Goal: Task Accomplishment & Management: Complete application form

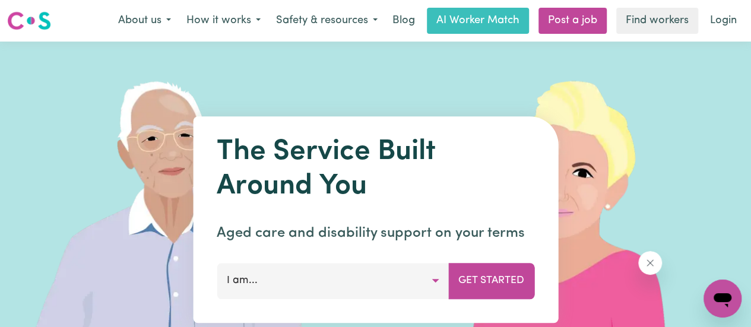
scroll to position [194, 0]
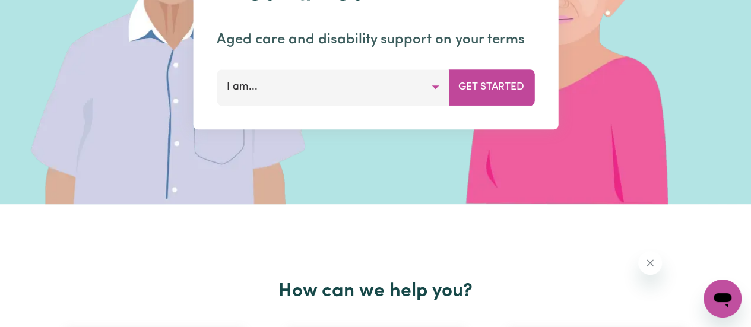
click at [441, 86] on button "I am..." at bounding box center [333, 87] width 232 height 36
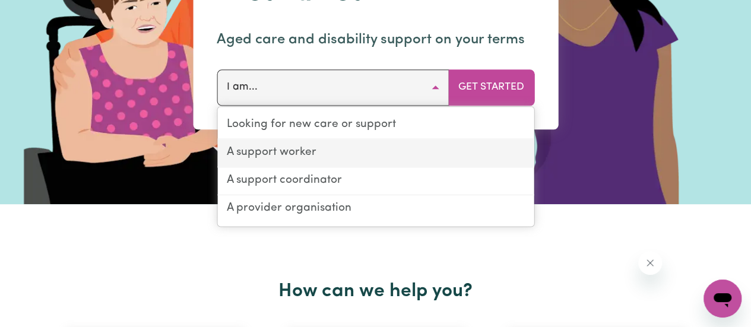
click at [350, 157] on link "A support worker" at bounding box center [375, 154] width 317 height 28
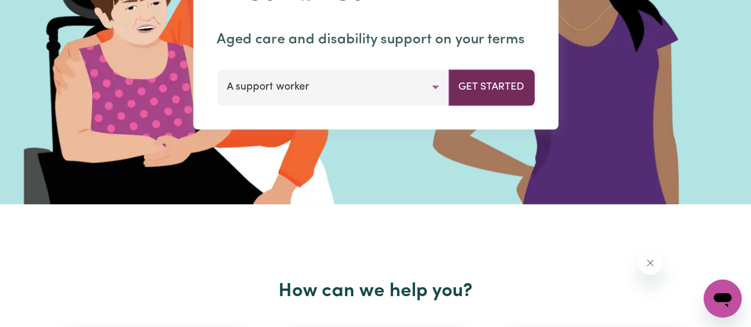
drag, startPoint x: 467, startPoint y: 90, endPoint x: 460, endPoint y: 93, distance: 7.5
click at [460, 93] on button "Get Started" at bounding box center [491, 87] width 86 height 36
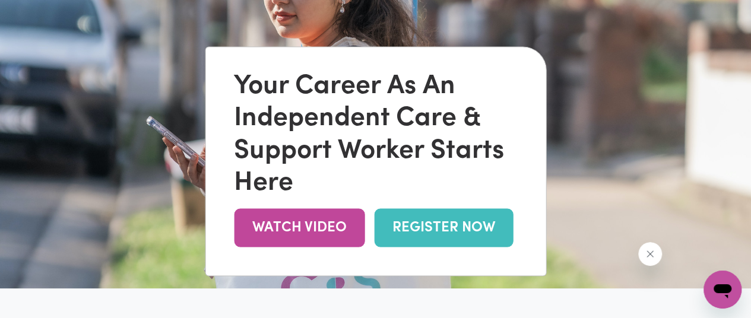
scroll to position [76, 0]
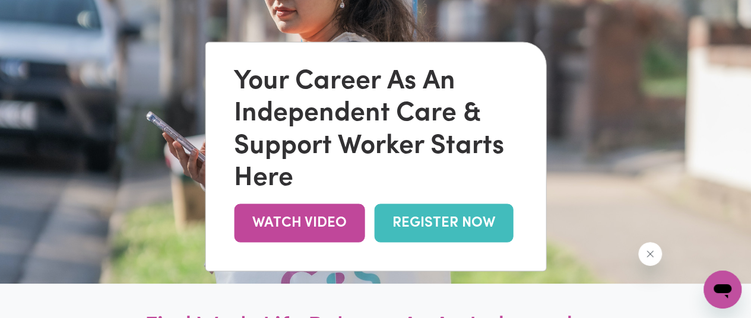
click at [449, 219] on link "REGISTER NOW" at bounding box center [443, 223] width 139 height 39
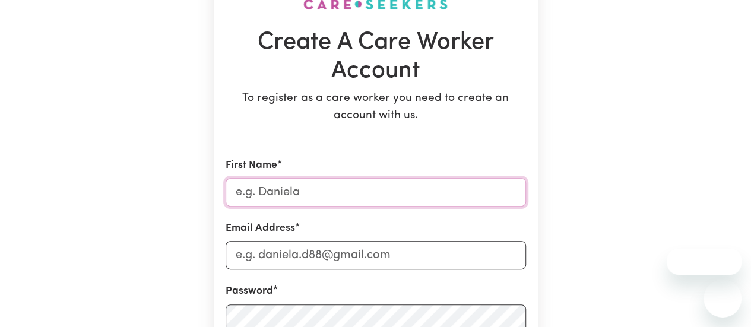
click at [382, 189] on input "First Name" at bounding box center [376, 192] width 301 height 29
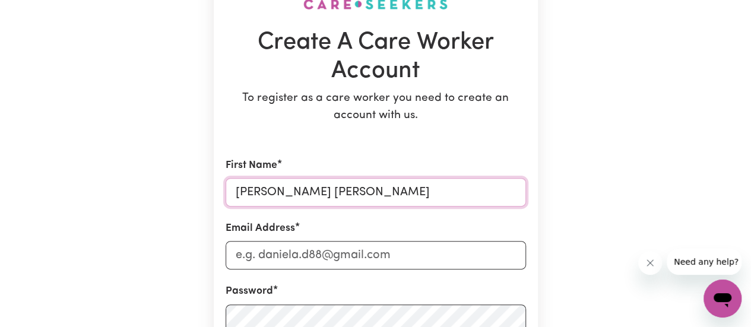
type input "[PERSON_NAME] [PERSON_NAME]"
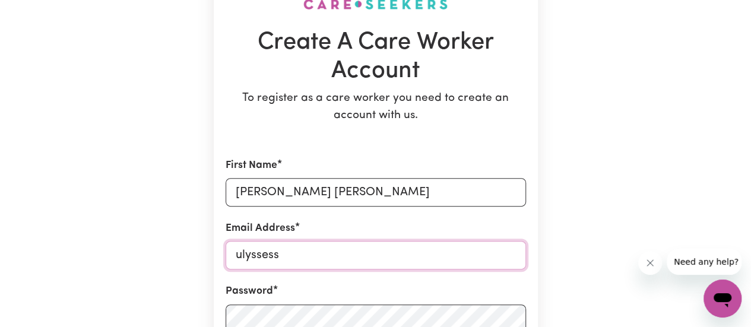
type input "[EMAIL_ADDRESS][DOMAIN_NAME]"
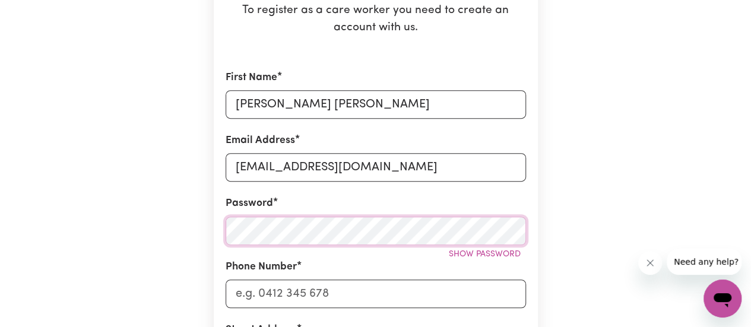
scroll to position [194, 0]
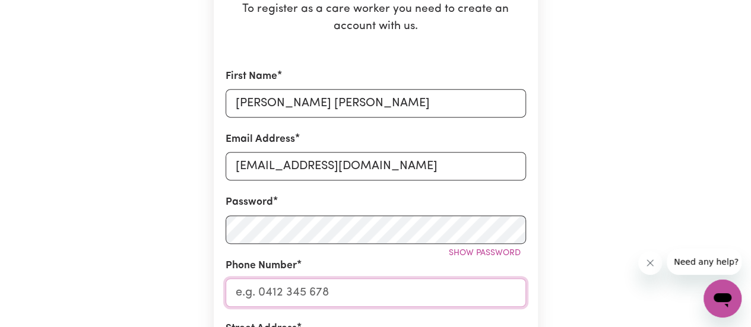
click at [386, 298] on input "Phone Number" at bounding box center [376, 293] width 301 height 29
type input "0493557945"
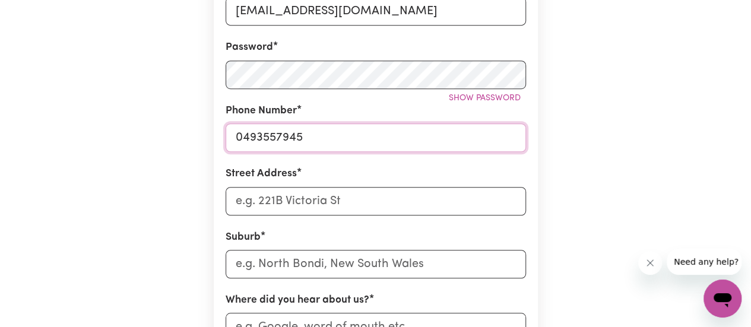
scroll to position [351, 0]
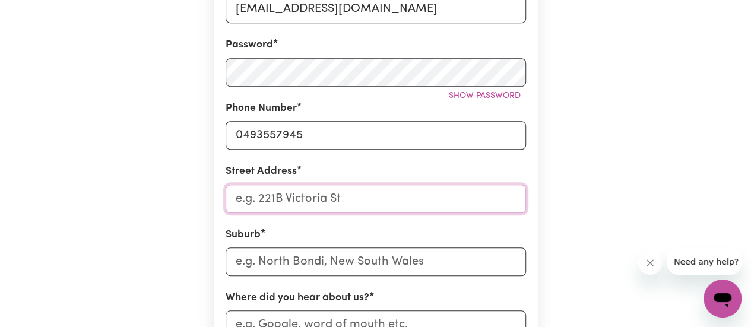
click at [354, 203] on input "Street Address" at bounding box center [376, 199] width 301 height 29
type input "2/21 [PERSON_NAME]"
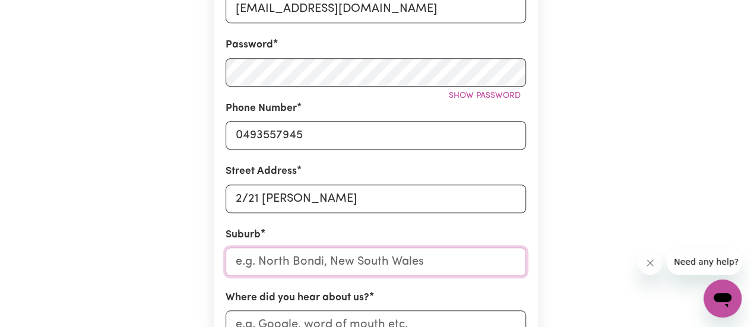
click at [315, 264] on input "text" at bounding box center [376, 262] width 301 height 29
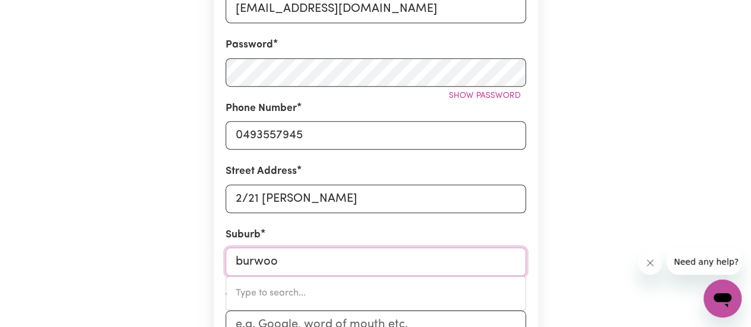
type input "burwood"
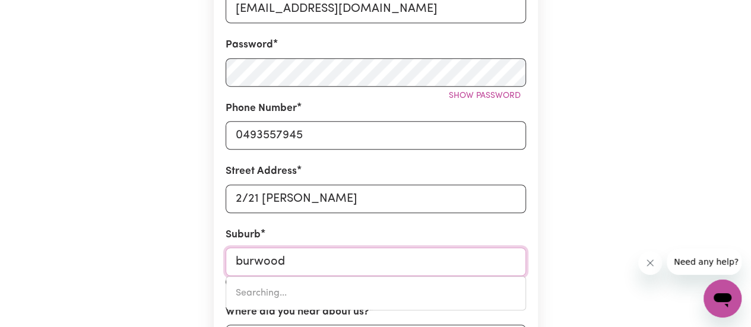
type input "[GEOGRAPHIC_DATA], [GEOGRAPHIC_DATA], 2134"
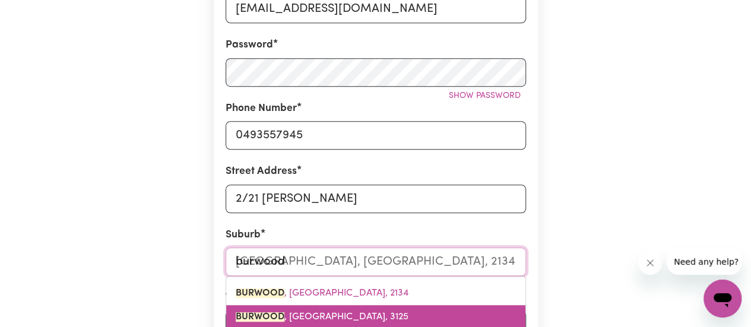
click at [302, 314] on span "BURWOOD , [GEOGRAPHIC_DATA], 3125" at bounding box center [322, 317] width 173 height 10
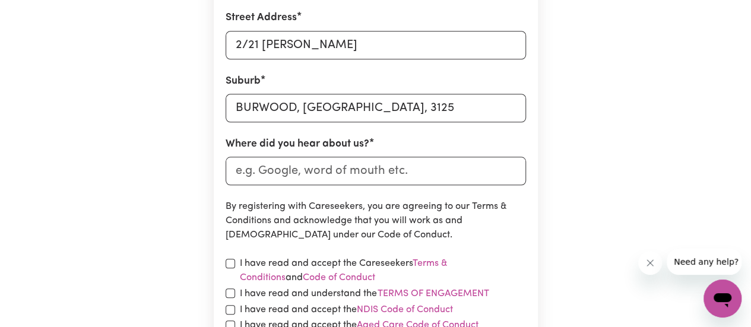
scroll to position [511, 0]
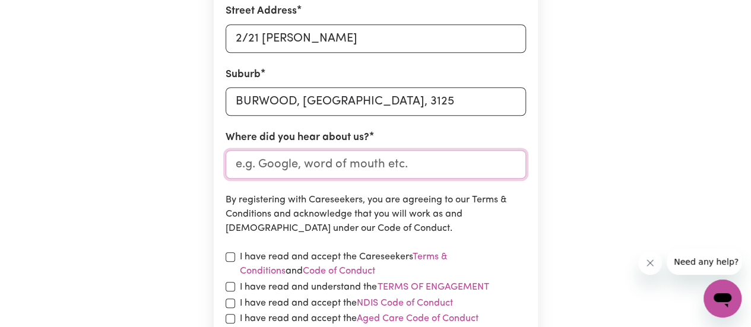
click at [312, 175] on input "Where did you hear about us?" at bounding box center [376, 164] width 301 height 29
type input "google"
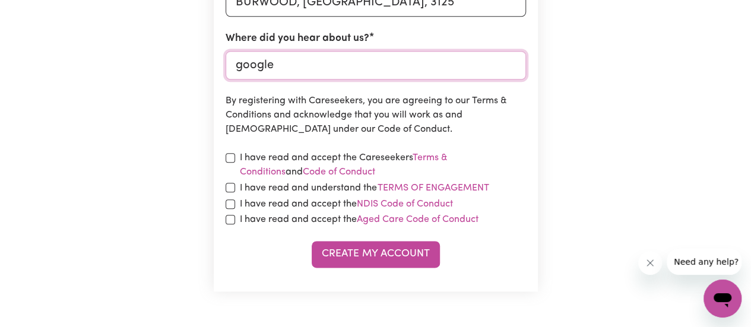
scroll to position [617, 0]
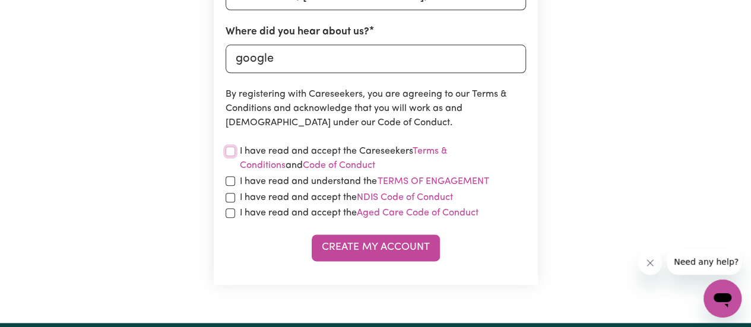
click at [227, 149] on input "checkbox" at bounding box center [231, 152] width 10 height 10
checkbox input "true"
click at [226, 182] on input "checkbox" at bounding box center [231, 181] width 10 height 10
checkbox input "true"
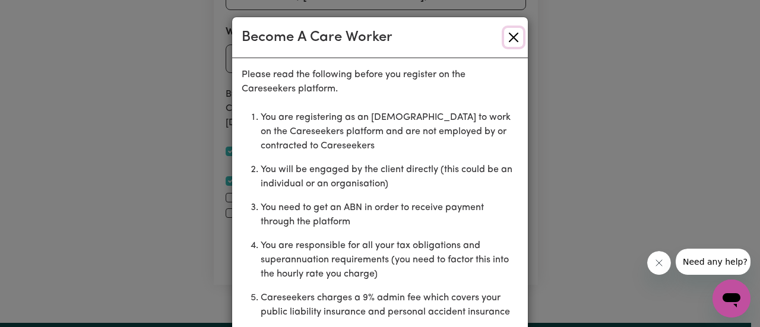
click at [507, 37] on button "Close" at bounding box center [513, 37] width 19 height 19
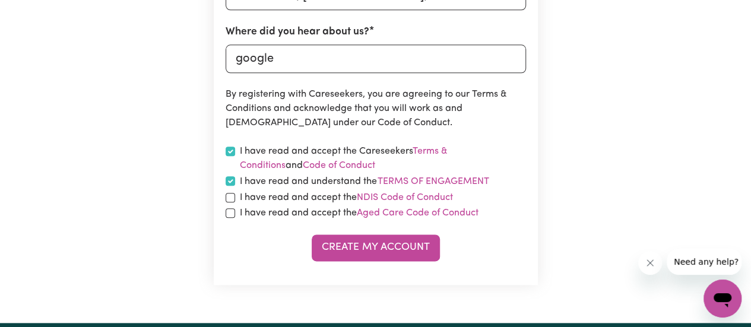
click at [236, 197] on div "I have read and accept the NDIS Code of Conduct" at bounding box center [376, 198] width 301 height 14
click at [230, 202] on input "checkbox" at bounding box center [231, 198] width 10 height 10
checkbox input "true"
click at [229, 216] on input "checkbox" at bounding box center [231, 213] width 10 height 10
checkbox input "true"
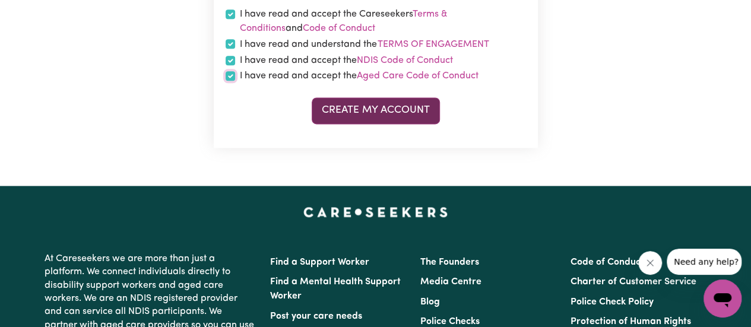
scroll to position [755, 0]
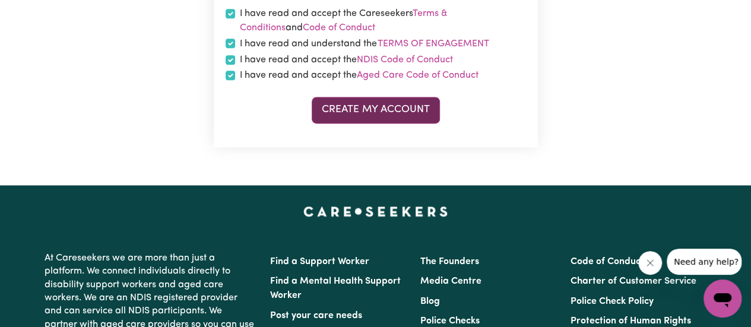
click at [384, 113] on button "Create My Account" at bounding box center [376, 110] width 128 height 26
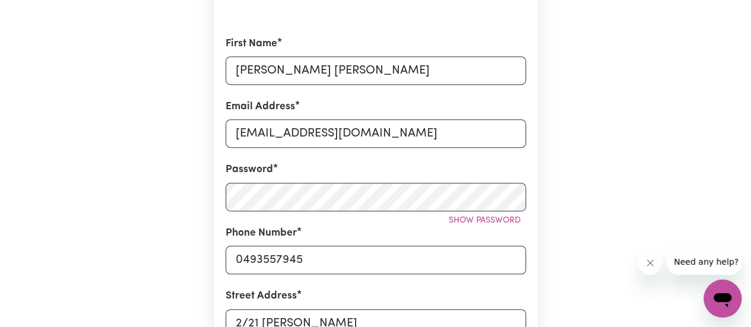
scroll to position [0, 0]
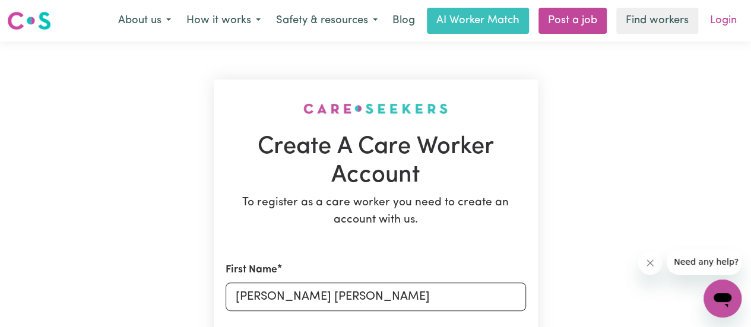
click at [740, 17] on link "Login" at bounding box center [723, 21] width 41 height 26
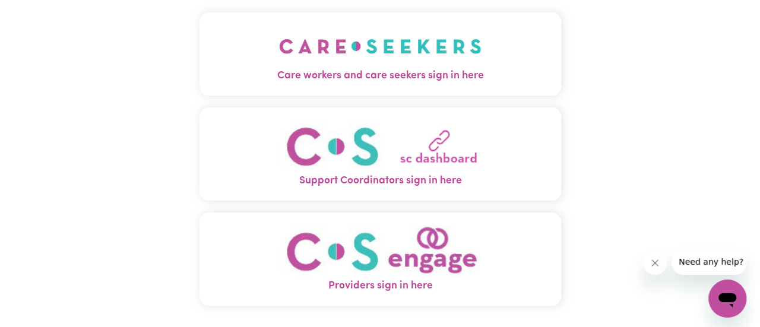
scroll to position [52, 0]
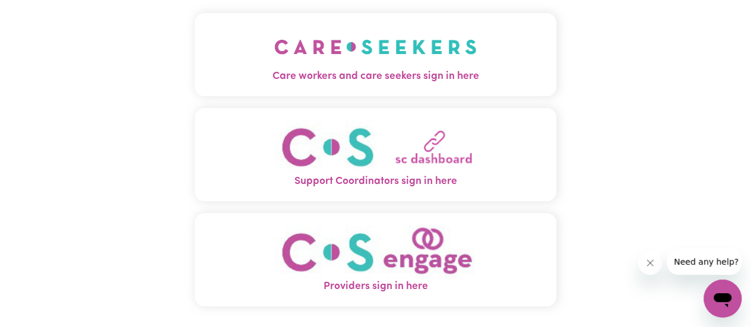
click at [418, 64] on img "Care workers and care seekers sign in here" at bounding box center [375, 47] width 203 height 44
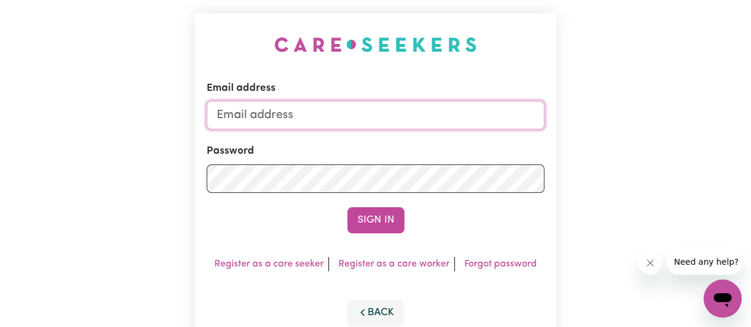
click at [385, 118] on input "Email address" at bounding box center [376, 115] width 338 height 29
type input "ulyssesswong@yahoo.com"
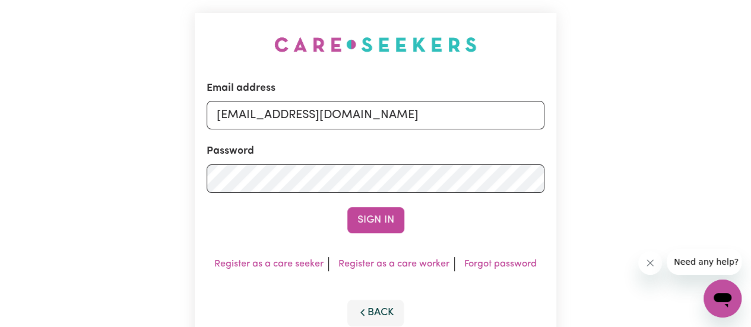
click at [327, 193] on form "Email address ulyssesswong@yahoo.com Password Sign In" at bounding box center [376, 157] width 338 height 153
click at [347, 207] on button "Sign In" at bounding box center [375, 220] width 57 height 26
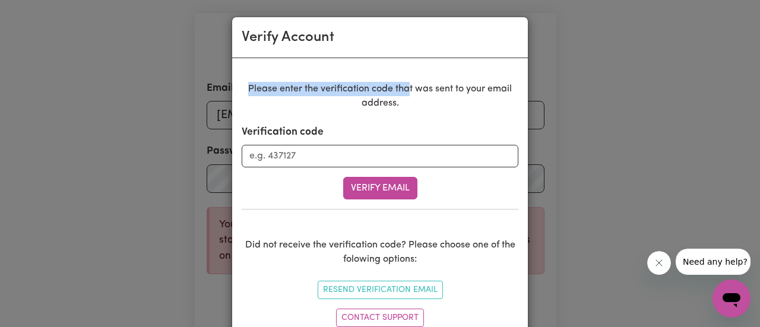
drag, startPoint x: 354, startPoint y: 39, endPoint x: 407, endPoint y: 64, distance: 58.7
click at [407, 64] on div "Verify Account Please enter the verification code that was sent to your email a…" at bounding box center [380, 184] width 297 height 335
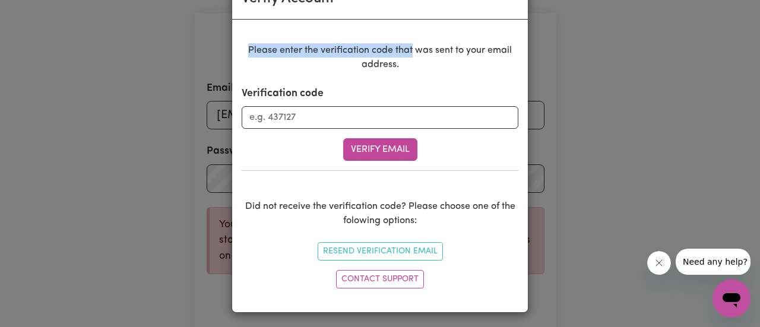
scroll to position [0, 0]
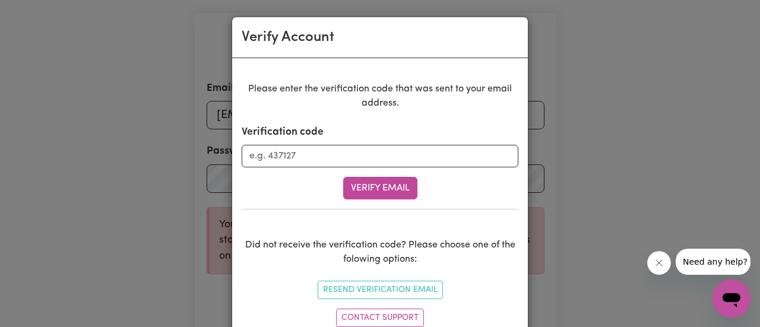
click at [185, 118] on div "Verify Account Please enter the verification code that was sent to your email a…" at bounding box center [380, 163] width 760 height 327
click at [659, 251] on button "Close message from company" at bounding box center [659, 263] width 24 height 24
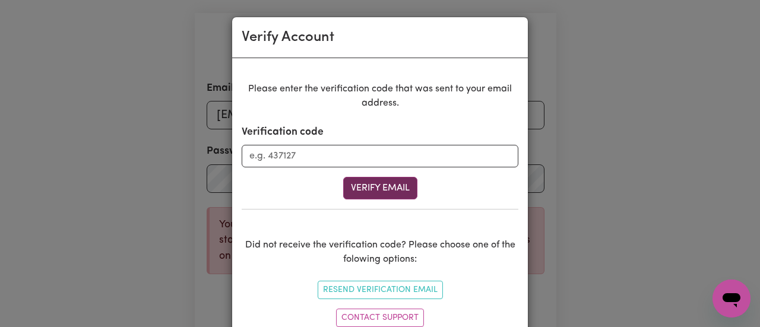
click at [370, 198] on button "Verify Email" at bounding box center [380, 188] width 74 height 23
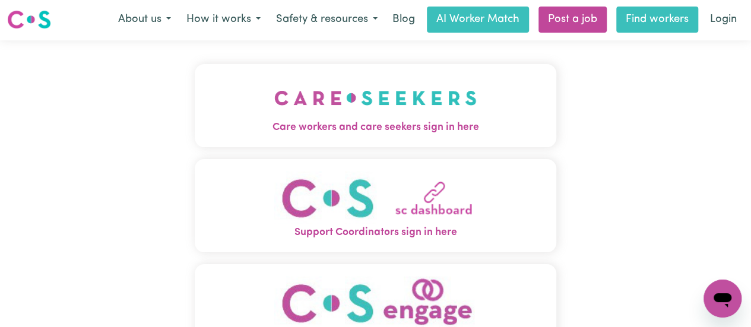
click at [691, 26] on link "Find workers" at bounding box center [657, 20] width 82 height 26
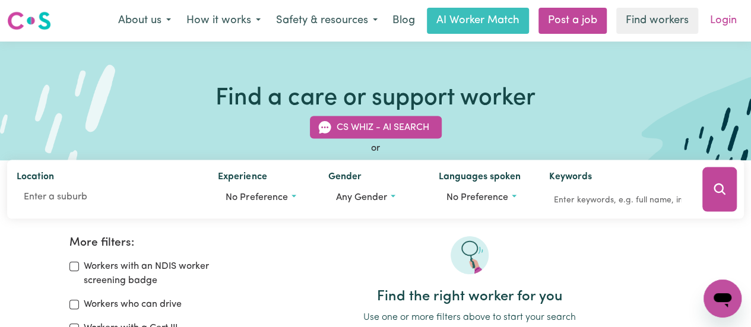
click at [716, 24] on link "Login" at bounding box center [723, 21] width 41 height 26
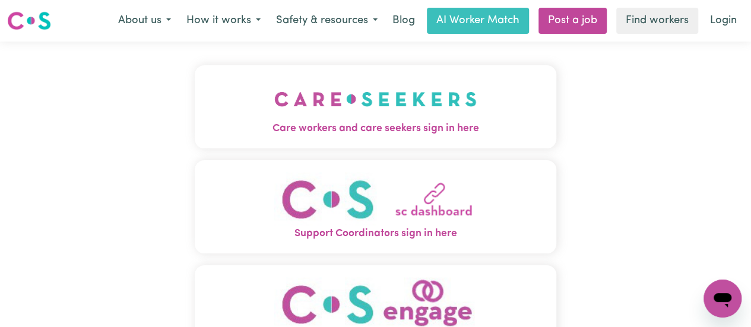
click at [358, 136] on span "Care workers and care seekers sign in here" at bounding box center [376, 128] width 362 height 15
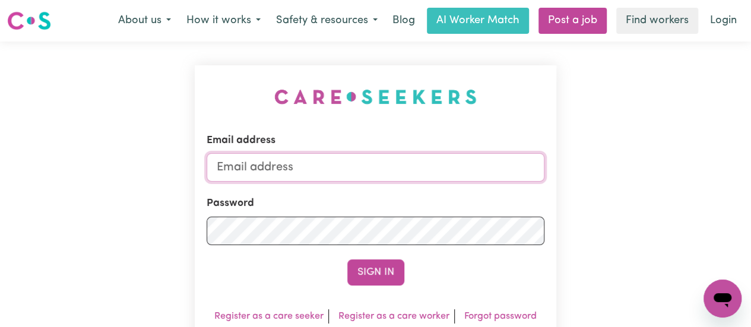
click at [359, 170] on input "Email address" at bounding box center [376, 167] width 338 height 29
type input "[EMAIL_ADDRESS][DOMAIN_NAME]"
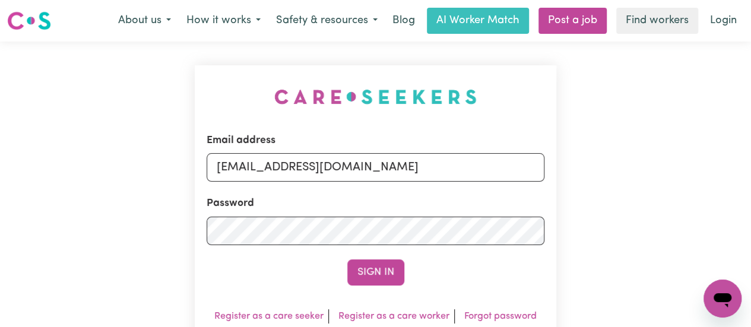
click at [324, 245] on form "Email address [EMAIL_ADDRESS][DOMAIN_NAME] Password Sign In" at bounding box center [376, 209] width 338 height 153
click at [347, 260] on button "Sign In" at bounding box center [375, 273] width 57 height 26
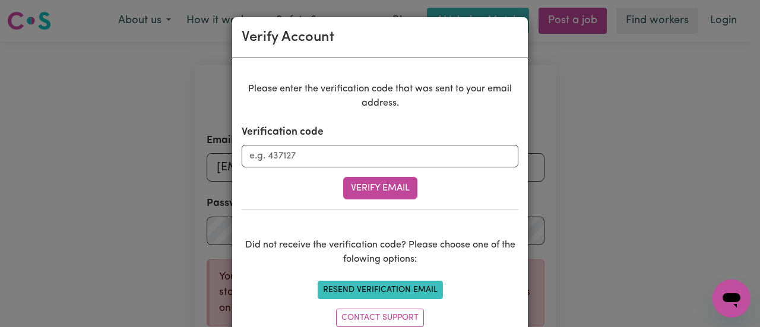
scroll to position [39, 0]
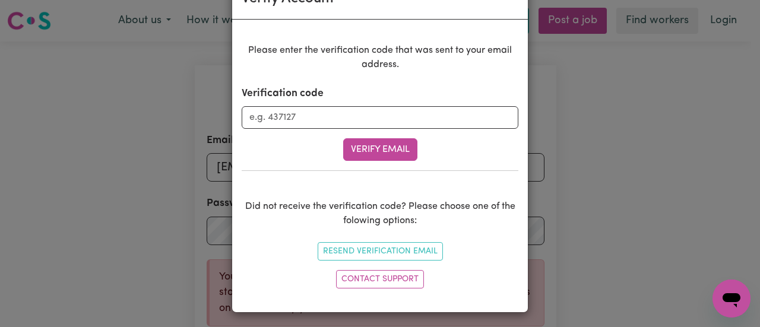
click at [576, 213] on div "Verify Account Please enter the verification code that was sent to your email a…" at bounding box center [380, 163] width 760 height 327
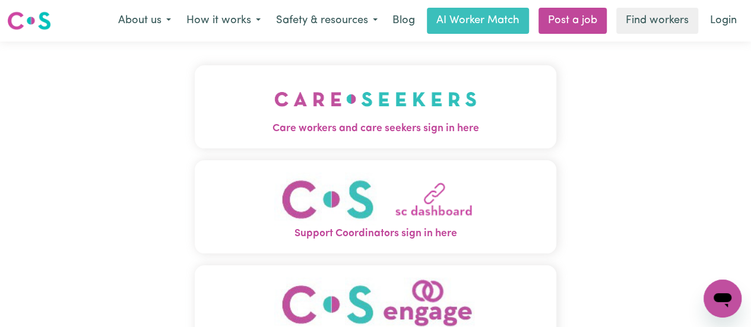
click at [314, 107] on img "Care workers and care seekers sign in here" at bounding box center [375, 99] width 203 height 44
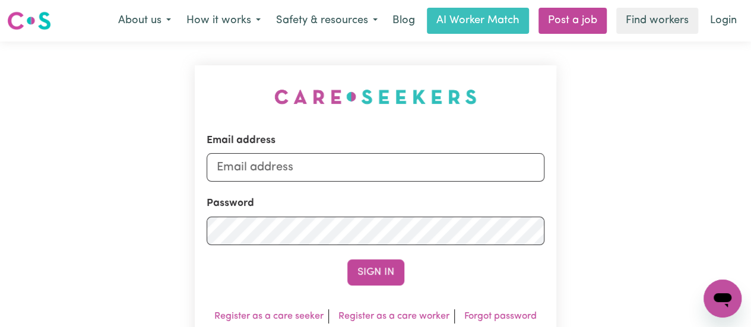
scroll to position [88, 0]
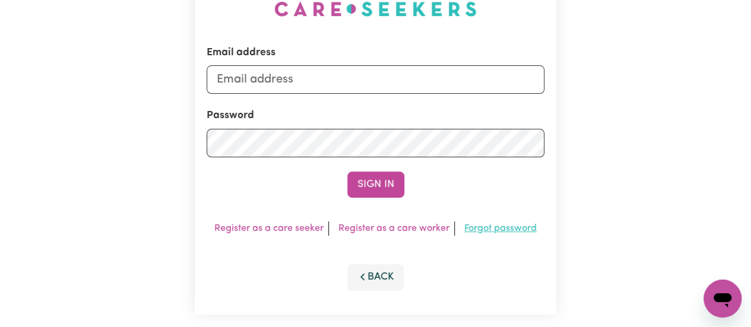
click at [517, 230] on link "Forgot password" at bounding box center [500, 229] width 72 height 10
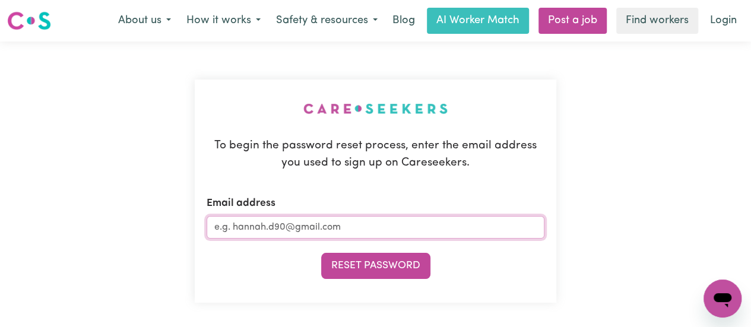
click at [472, 232] on input "Email address" at bounding box center [376, 227] width 338 height 23
type input "ulysseseswong@yahoo.com"
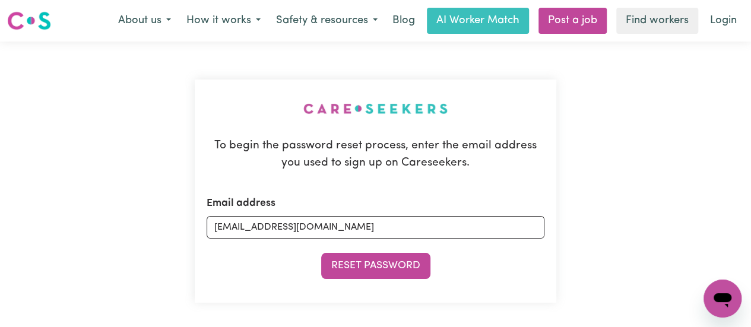
click at [411, 249] on form "Email address ulysseseswong@yahoo.com Reset Password" at bounding box center [376, 238] width 338 height 84
click at [400, 260] on button "Reset Password" at bounding box center [375, 266] width 109 height 26
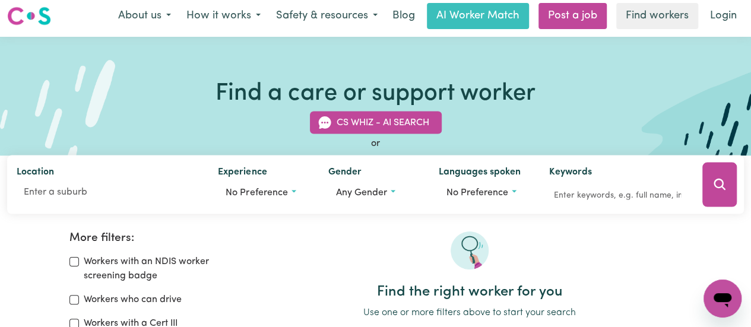
scroll to position [17, 0]
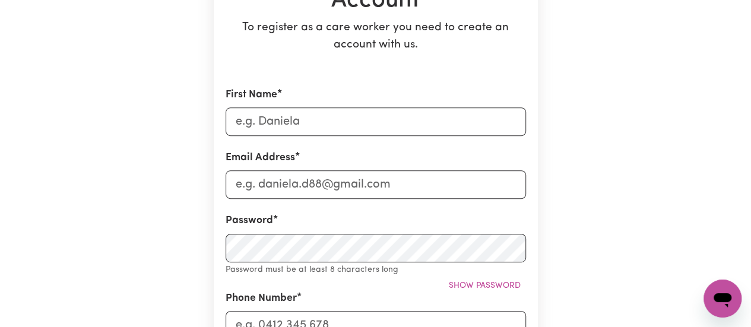
scroll to position [183, 0]
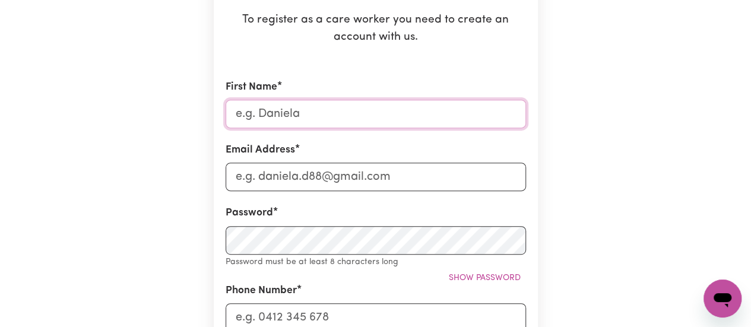
click at [393, 119] on input "First Name" at bounding box center [376, 114] width 301 height 29
type input "Hoi Hei"
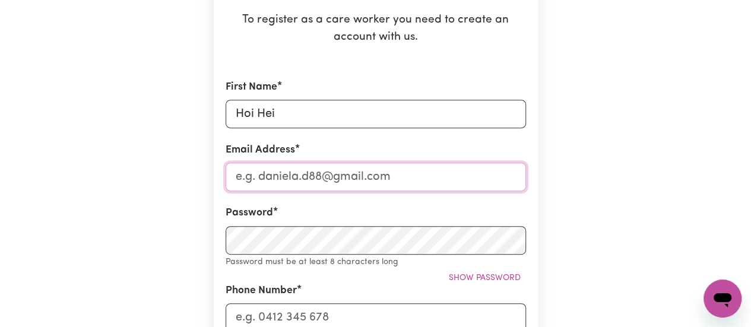
click at [316, 174] on input "Email Address" at bounding box center [376, 177] width 301 height 29
type input "[EMAIL_ADDRESS][DOMAIN_NAME]"
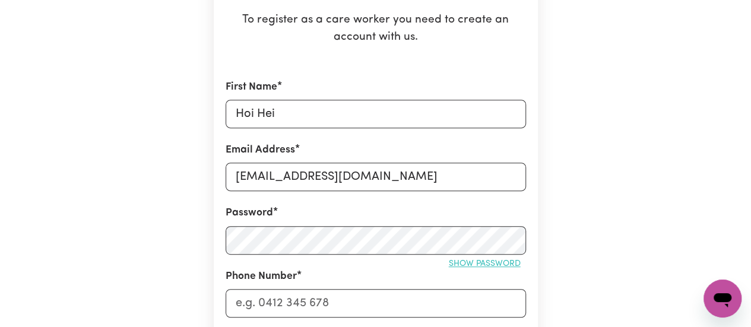
drag, startPoint x: 483, startPoint y: 265, endPoint x: 450, endPoint y: 263, distance: 33.3
click at [450, 263] on span "Show password" at bounding box center [485, 264] width 72 height 9
click at [283, 308] on input "Phone Number" at bounding box center [376, 303] width 301 height 29
type input "0493557945"
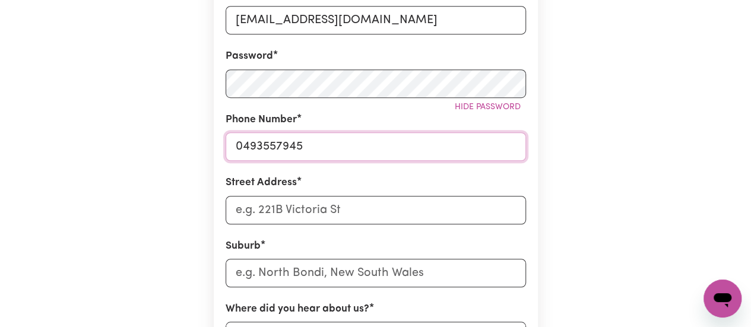
scroll to position [342, 0]
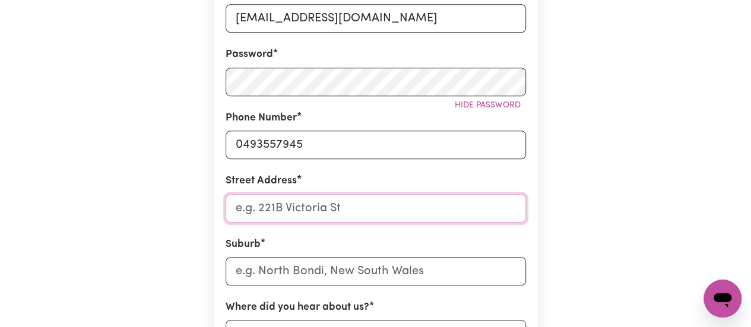
click at [299, 205] on input "Street Address" at bounding box center [376, 208] width 301 height 29
type input "2/21 ian grove"
click at [293, 271] on input "text" at bounding box center [376, 271] width 301 height 29
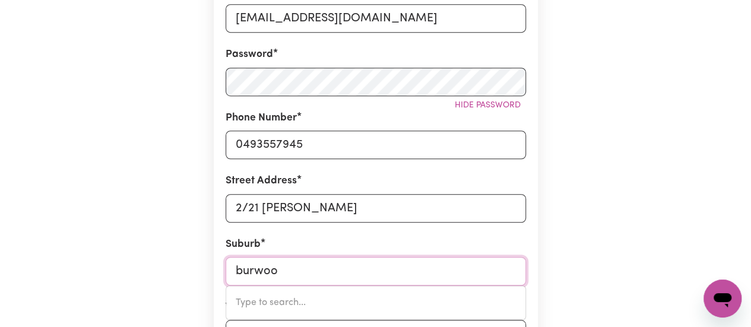
type input "burwood"
type input "burwood, New South Wales, 2134"
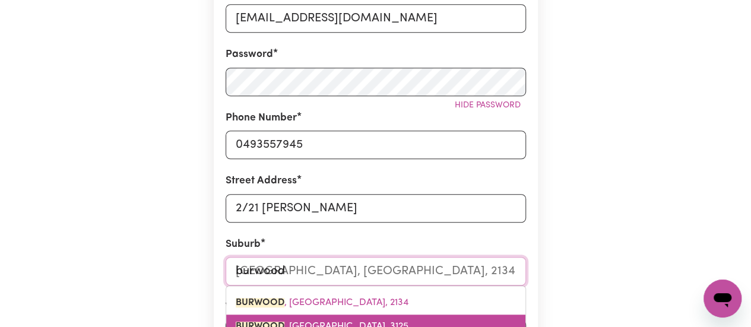
click at [287, 325] on span "BURWOOD , Victoria, 3125" at bounding box center [322, 327] width 173 height 10
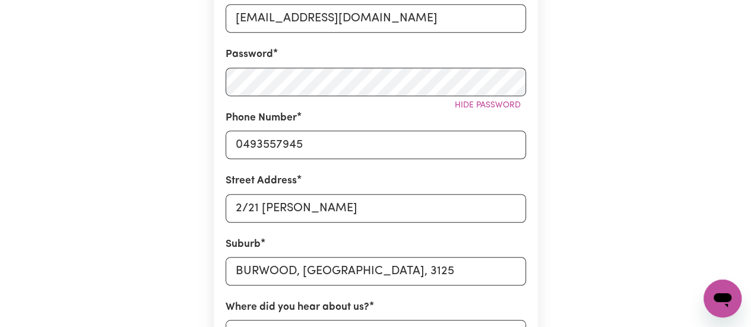
scroll to position [480, 0]
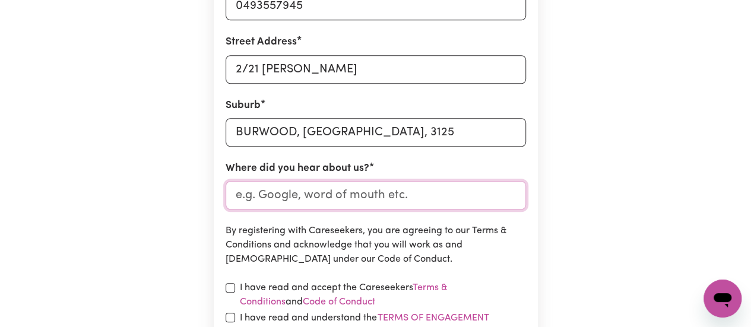
click at [378, 190] on input "Where did you hear about us?" at bounding box center [376, 195] width 301 height 29
click at [305, 248] on p "By registering with Careseekers, you are agreeing to our Terms & Conditions and…" at bounding box center [376, 245] width 301 height 43
click at [309, 194] on input "Where did you hear about us?" at bounding box center [376, 195] width 301 height 29
type input "google"
click at [230, 288] on input "checkbox" at bounding box center [231, 288] width 10 height 10
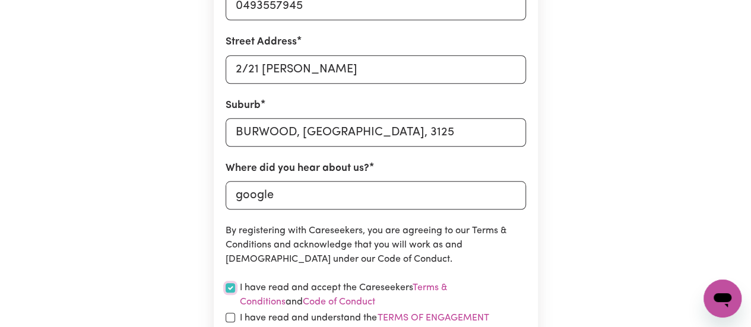
checkbox input "true"
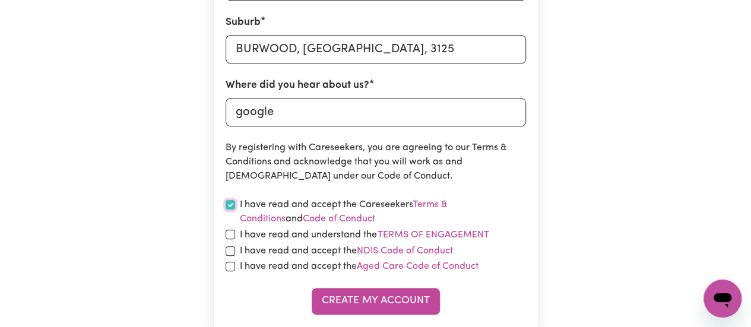
scroll to position [565, 0]
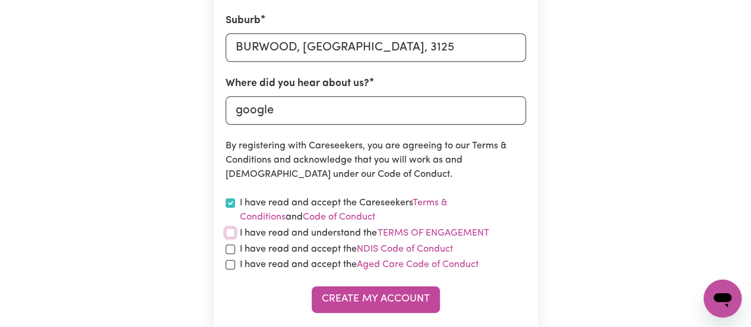
click at [233, 235] on input "checkbox" at bounding box center [231, 233] width 10 height 10
checkbox input "true"
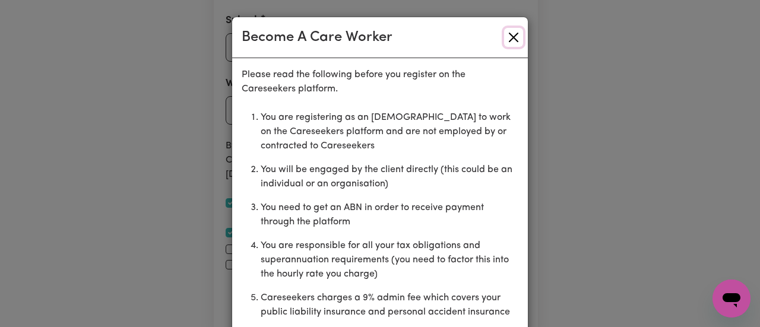
click at [514, 28] on button "Close" at bounding box center [513, 37] width 19 height 19
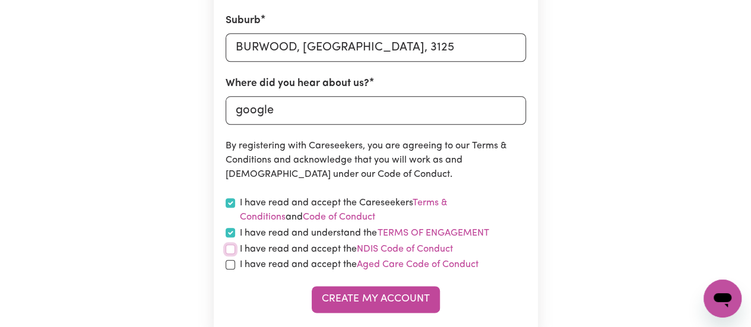
click at [226, 254] on input "checkbox" at bounding box center [231, 250] width 10 height 10
checkbox input "true"
click at [226, 262] on input "checkbox" at bounding box center [231, 265] width 10 height 10
checkbox input "true"
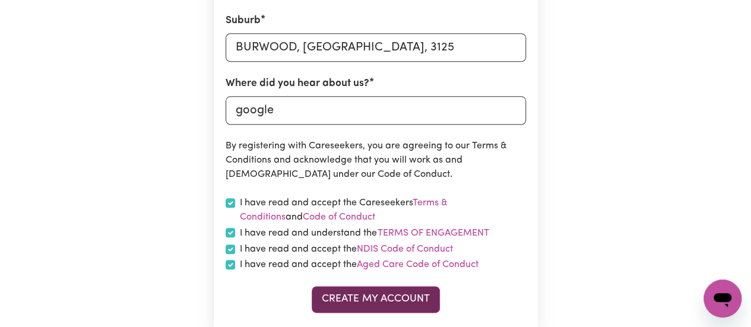
click at [341, 298] on button "Create My Account" at bounding box center [376, 299] width 128 height 26
click at [341, 299] on button "Create My Account" at bounding box center [376, 299] width 128 height 26
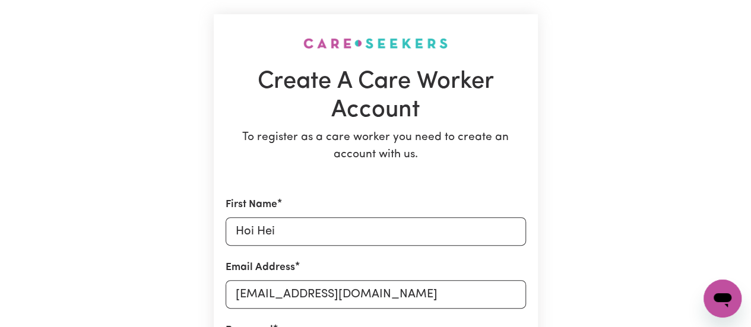
scroll to position [0, 0]
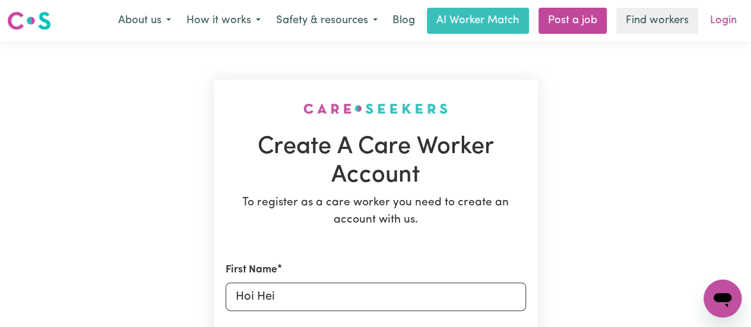
click at [725, 14] on link "Login" at bounding box center [723, 21] width 41 height 26
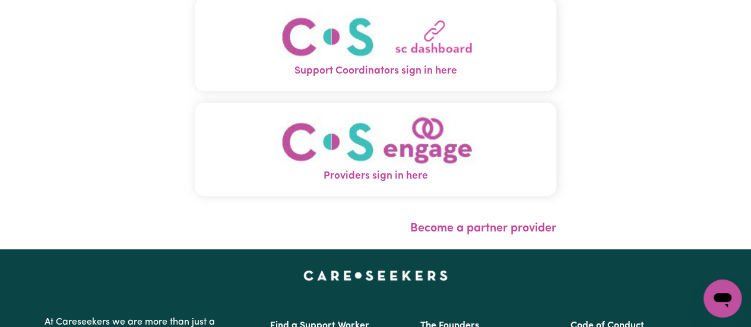
scroll to position [165, 0]
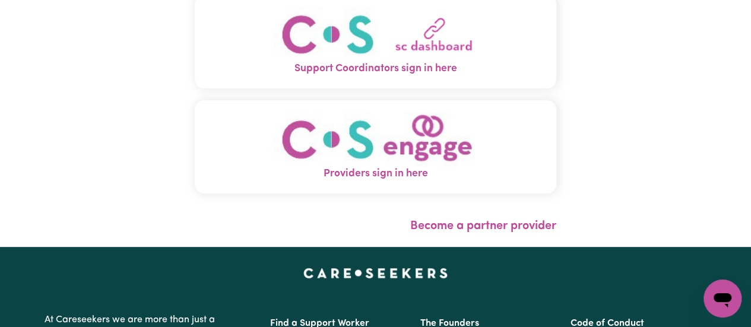
click at [422, 156] on img "Providers sign in here" at bounding box center [375, 139] width 203 height 54
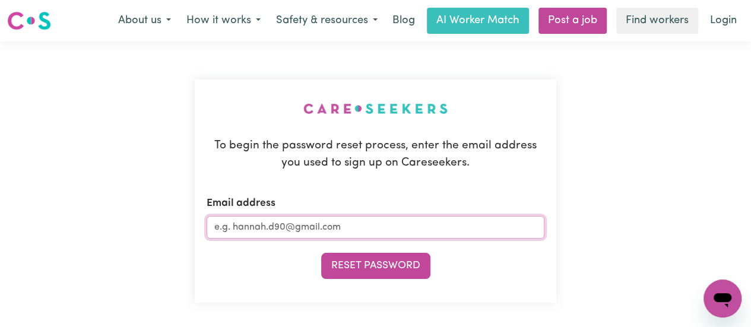
click at [360, 230] on input "Email address" at bounding box center [376, 227] width 338 height 23
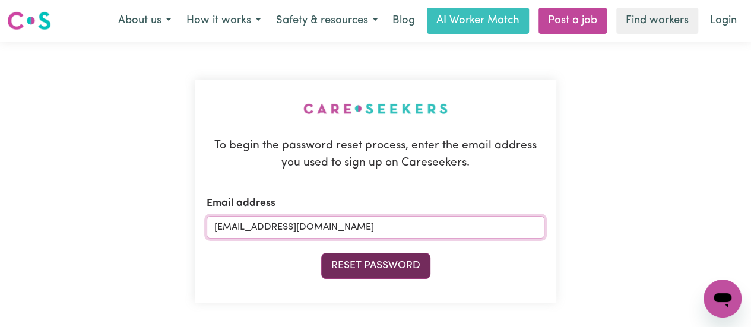
type input "[EMAIL_ADDRESS][DOMAIN_NAME]"
click at [353, 259] on button "Reset Password" at bounding box center [375, 266] width 109 height 26
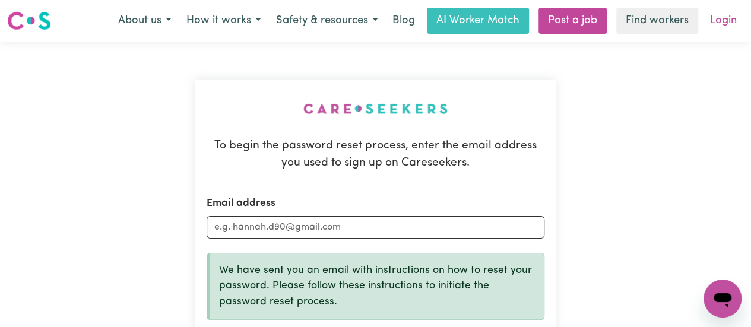
click at [715, 16] on link "Login" at bounding box center [723, 21] width 41 height 26
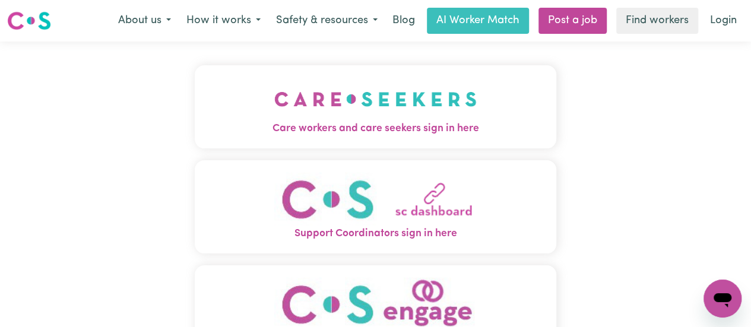
click at [370, 279] on img "Providers sign in here" at bounding box center [375, 304] width 203 height 54
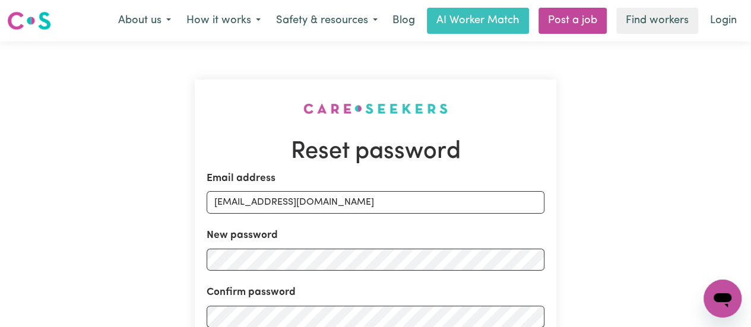
click at [356, 287] on div "Confirm password" at bounding box center [376, 306] width 338 height 43
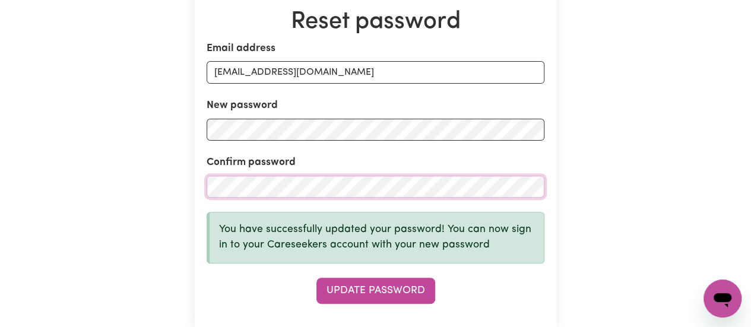
scroll to position [347, 0]
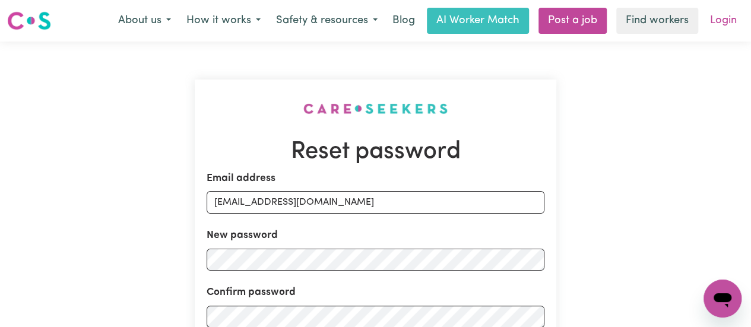
click at [720, 29] on link "Login" at bounding box center [723, 21] width 41 height 26
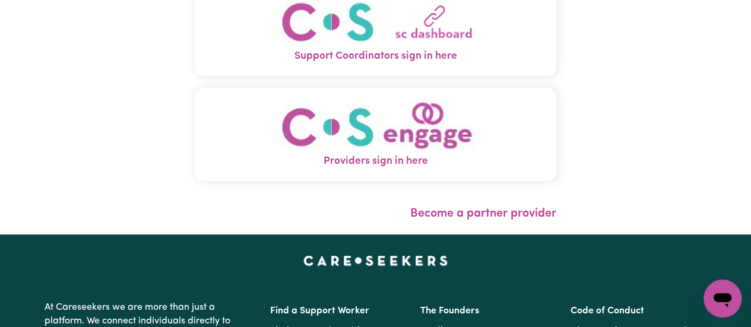
scroll to position [185, 0]
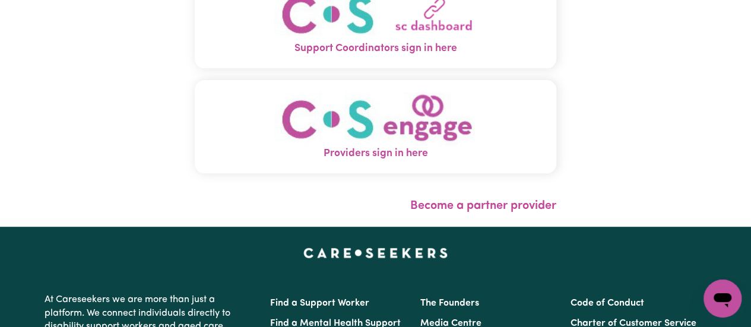
click at [395, 105] on img "Providers sign in here" at bounding box center [375, 119] width 203 height 54
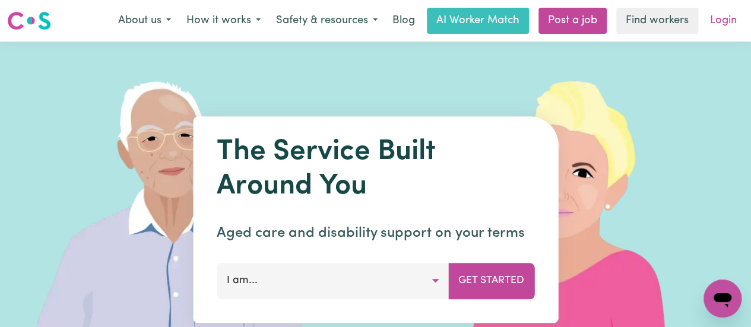
click at [736, 11] on link "Login" at bounding box center [723, 21] width 41 height 26
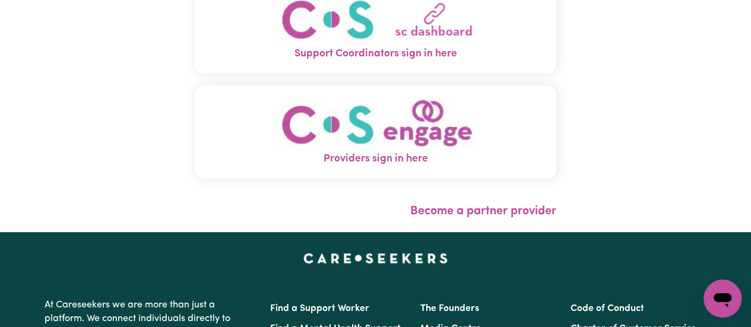
scroll to position [181, 0]
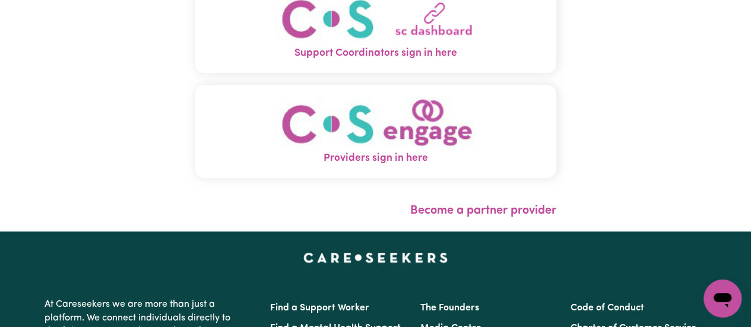
click at [414, 195] on div "Care workers and care seekers sign in here Support Coordinators sign in here Pr…" at bounding box center [376, 52] width 362 height 335
click at [384, 155] on span "Providers sign in here" at bounding box center [376, 158] width 362 height 15
